Goal: Information Seeking & Learning: Learn about a topic

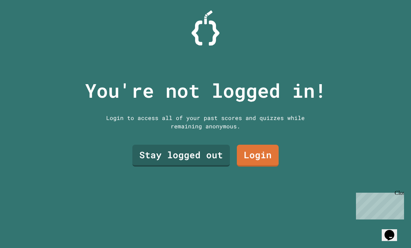
click at [272, 167] on link "Login" at bounding box center [258, 156] width 42 height 22
click at [204, 167] on link "Stay logged out" at bounding box center [180, 156] width 97 height 22
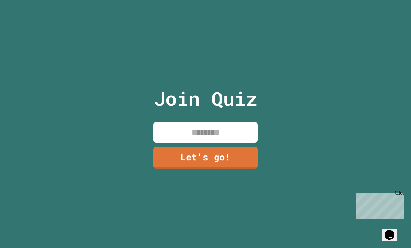
click at [243, 143] on input at bounding box center [205, 132] width 104 height 21
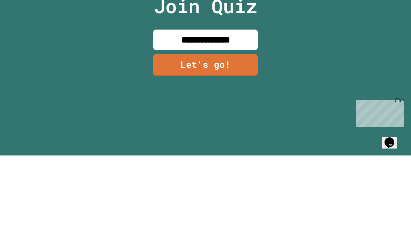
type input "**********"
click at [241, 147] on link "Let's go!" at bounding box center [205, 158] width 104 height 22
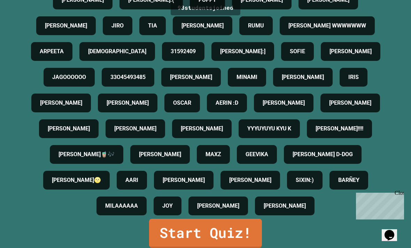
scroll to position [384, 0]
click at [221, 229] on link "Start Quiz!" at bounding box center [205, 233] width 113 height 29
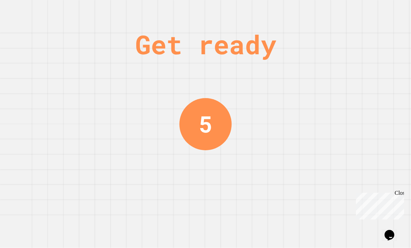
scroll to position [0, 0]
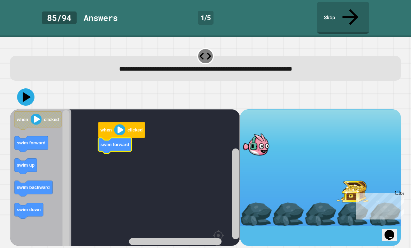
click at [22, 140] on text "swim forward" at bounding box center [31, 142] width 29 height 5
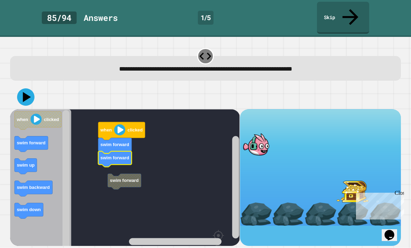
click at [111, 174] on icon "Blockly Workspace" at bounding box center [124, 182] width 33 height 16
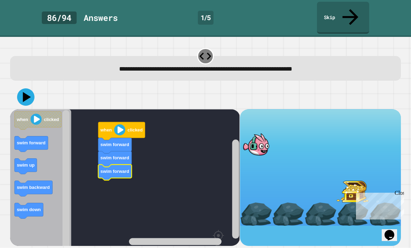
click at [115, 151] on rect "Blockly Workspace" at bounding box center [124, 196] width 229 height 174
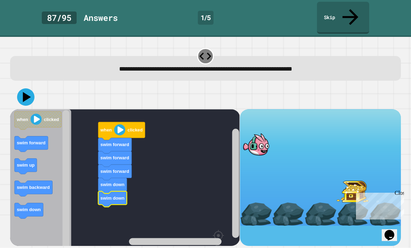
click at [25, 92] on icon at bounding box center [27, 97] width 8 height 10
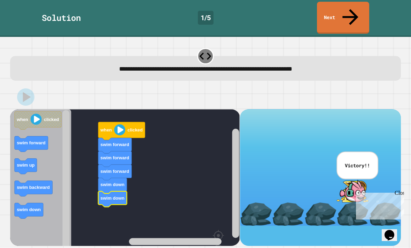
click at [365, 162] on p "Victory!!" at bounding box center [356, 165] width 25 height 7
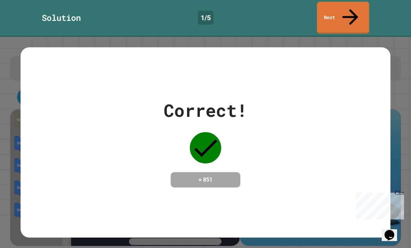
click at [297, 145] on div "Correct! + 851" at bounding box center [205, 142] width 369 height 90
click at [344, 16] on link "Next" at bounding box center [343, 18] width 52 height 32
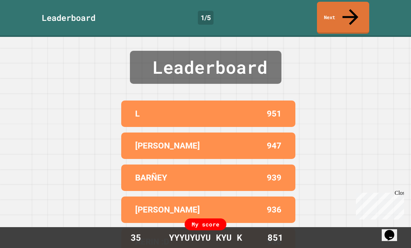
click at [352, 10] on icon at bounding box center [350, 17] width 16 height 16
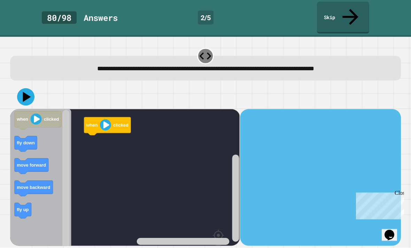
scroll to position [22, 0]
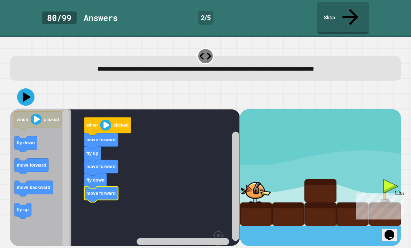
click at [26, 92] on icon at bounding box center [27, 97] width 8 height 10
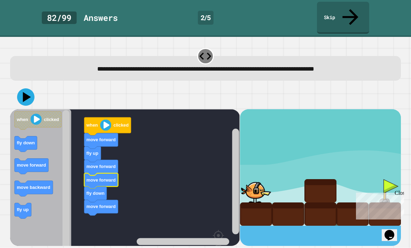
click at [27, 92] on icon at bounding box center [27, 97] width 8 height 10
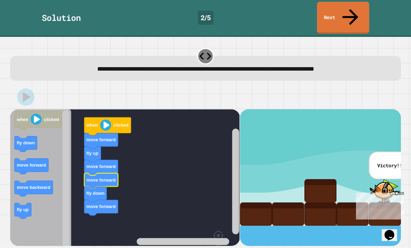
click at [0, 0] on div "Correct! + 812" at bounding box center [0, 0] width 0 height 0
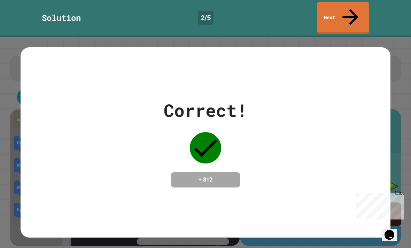
click at [364, 107] on div "Correct! + 812" at bounding box center [205, 142] width 369 height 90
click at [366, 105] on div "Correct! + 812" at bounding box center [205, 142] width 369 height 90
click at [385, 97] on div "Correct! + 812" at bounding box center [205, 142] width 369 height 90
click at [384, 97] on div "Correct! + 812" at bounding box center [205, 142] width 369 height 90
click at [382, 97] on div "Correct! + 812" at bounding box center [205, 142] width 369 height 90
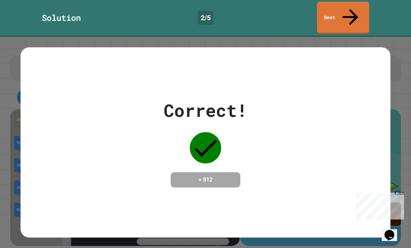
click at [377, 97] on div "Correct! + 812" at bounding box center [205, 142] width 369 height 90
click at [340, 11] on link "Next" at bounding box center [343, 18] width 52 height 32
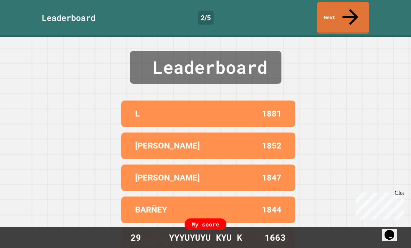
click at [344, 9] on link "Next" at bounding box center [343, 18] width 52 height 32
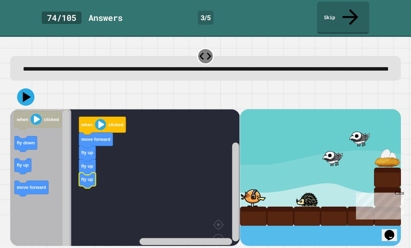
click at [91, 180] on icon "Blockly Workspace" at bounding box center [87, 181] width 17 height 16
click at [27, 165] on icon "Blockly Workspace" at bounding box center [23, 166] width 17 height 16
click at [126, 203] on rect "Blockly Workspace" at bounding box center [124, 191] width 229 height 164
click at [123, 196] on rect "Blockly Workspace" at bounding box center [124, 191] width 229 height 164
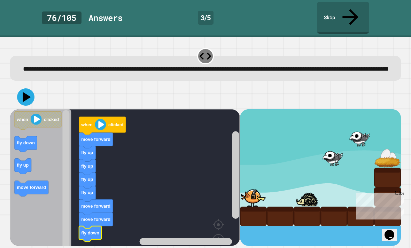
click at [21, 93] on icon at bounding box center [25, 96] width 17 height 17
click at [25, 95] on icon at bounding box center [27, 97] width 8 height 10
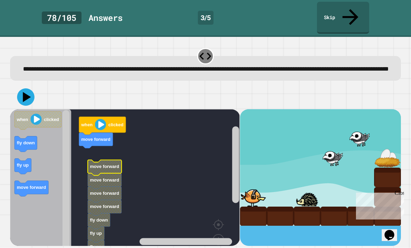
click at [340, 11] on link "Skip" at bounding box center [343, 18] width 52 height 32
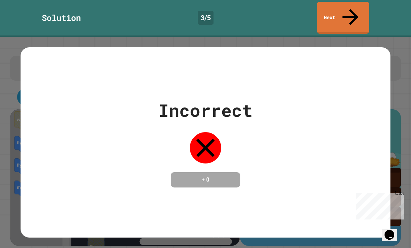
click at [348, 12] on icon at bounding box center [350, 17] width 24 height 24
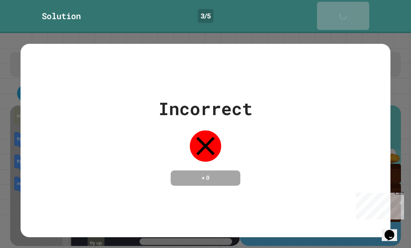
click at [346, 13] on div "Next" at bounding box center [342, 15] width 17 height 21
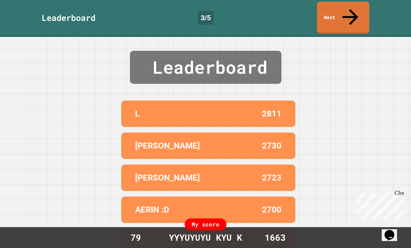
click at [342, 6] on link "Next" at bounding box center [343, 18] width 52 height 32
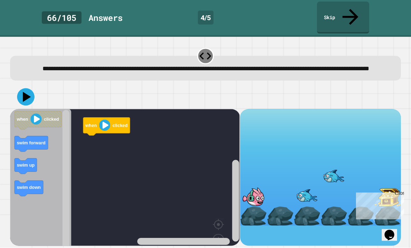
scroll to position [22, 0]
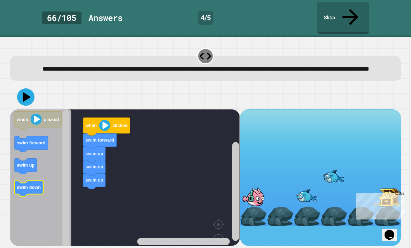
click at [20, 185] on text "swim down" at bounding box center [29, 187] width 24 height 5
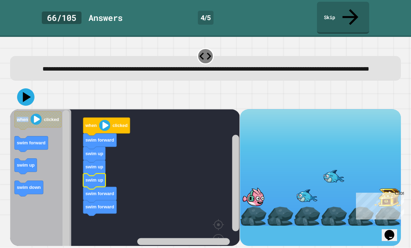
click at [90, 174] on icon "Blockly Workspace" at bounding box center [94, 182] width 22 height 16
click at [136, 190] on rect "Blockly Workspace" at bounding box center [124, 191] width 229 height 164
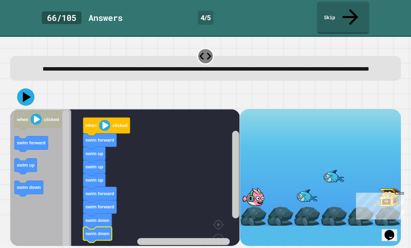
click at [24, 92] on icon at bounding box center [27, 97] width 8 height 10
click at [21, 88] on icon at bounding box center [25, 96] width 17 height 17
click at [19, 88] on icon at bounding box center [25, 96] width 17 height 17
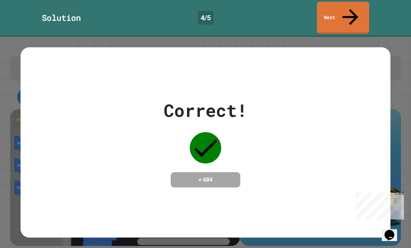
scroll to position [0, 0]
click at [334, 11] on link "Next" at bounding box center [343, 18] width 52 height 32
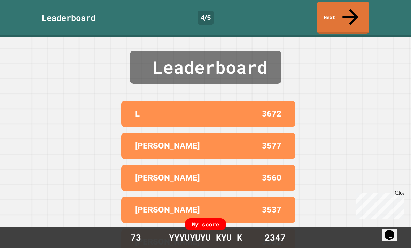
click at [333, 16] on link "Next" at bounding box center [343, 18] width 52 height 32
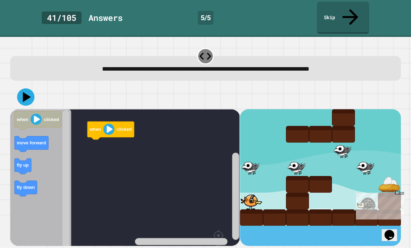
click at [360, 11] on link "Skip" at bounding box center [343, 18] width 52 height 32
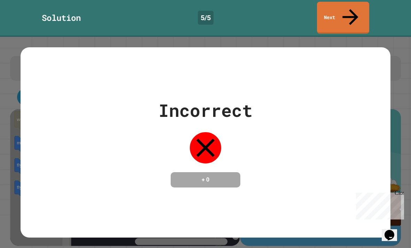
click at [361, 8] on link "Next" at bounding box center [343, 18] width 52 height 32
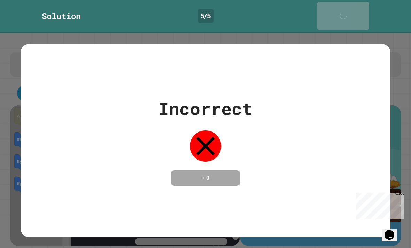
click at [357, 7] on link "Next" at bounding box center [343, 16] width 52 height 28
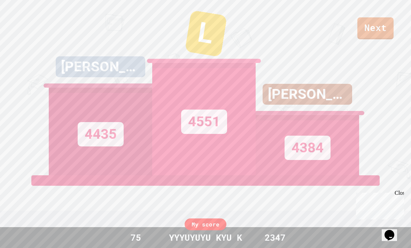
click at [377, 33] on link "Next" at bounding box center [375, 28] width 36 height 22
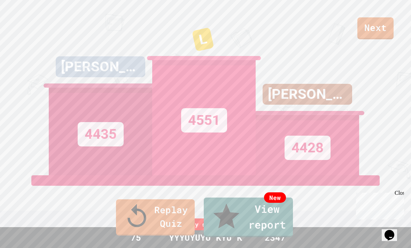
click at [255, 226] on link "New View report" at bounding box center [248, 218] width 89 height 40
